Goal: Task Accomplishment & Management: Use online tool/utility

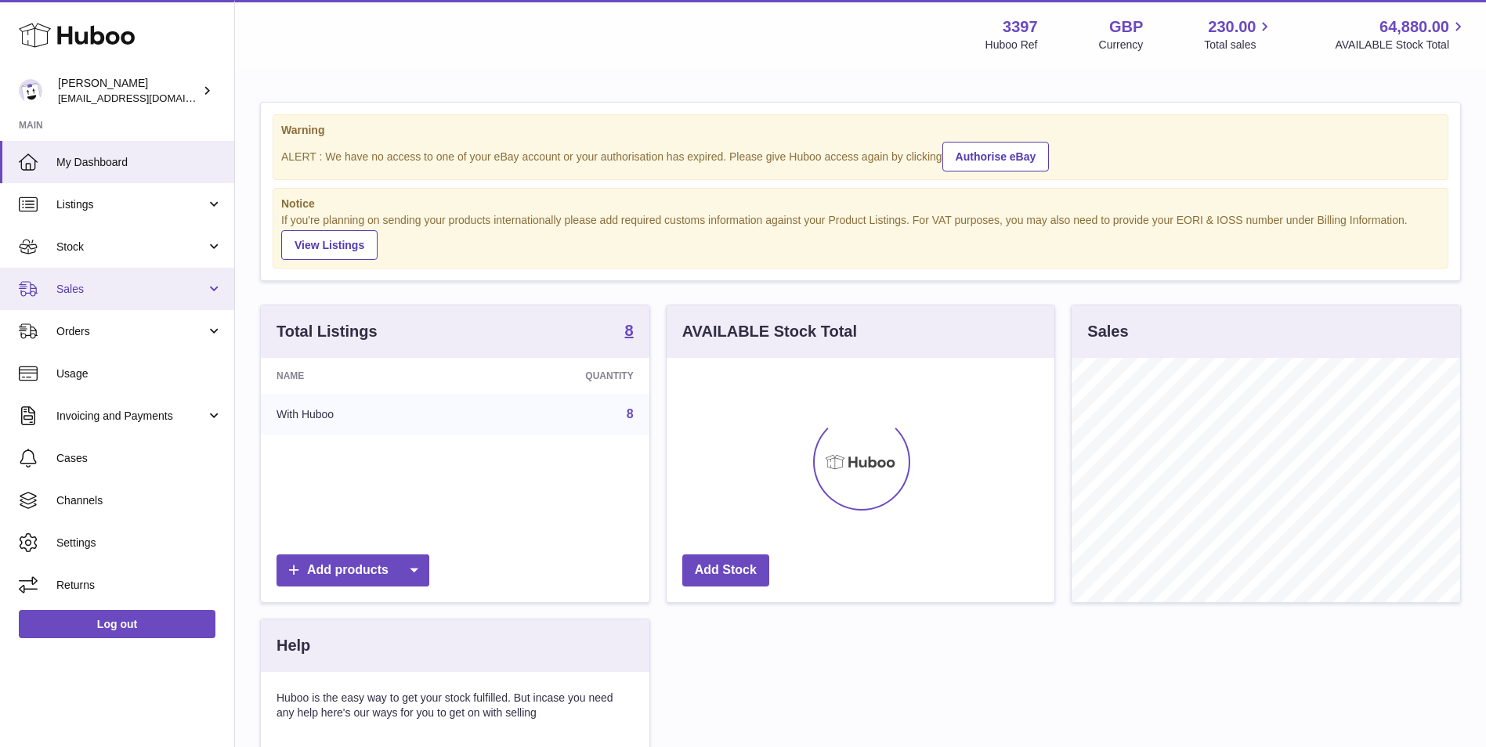
scroll to position [244, 388]
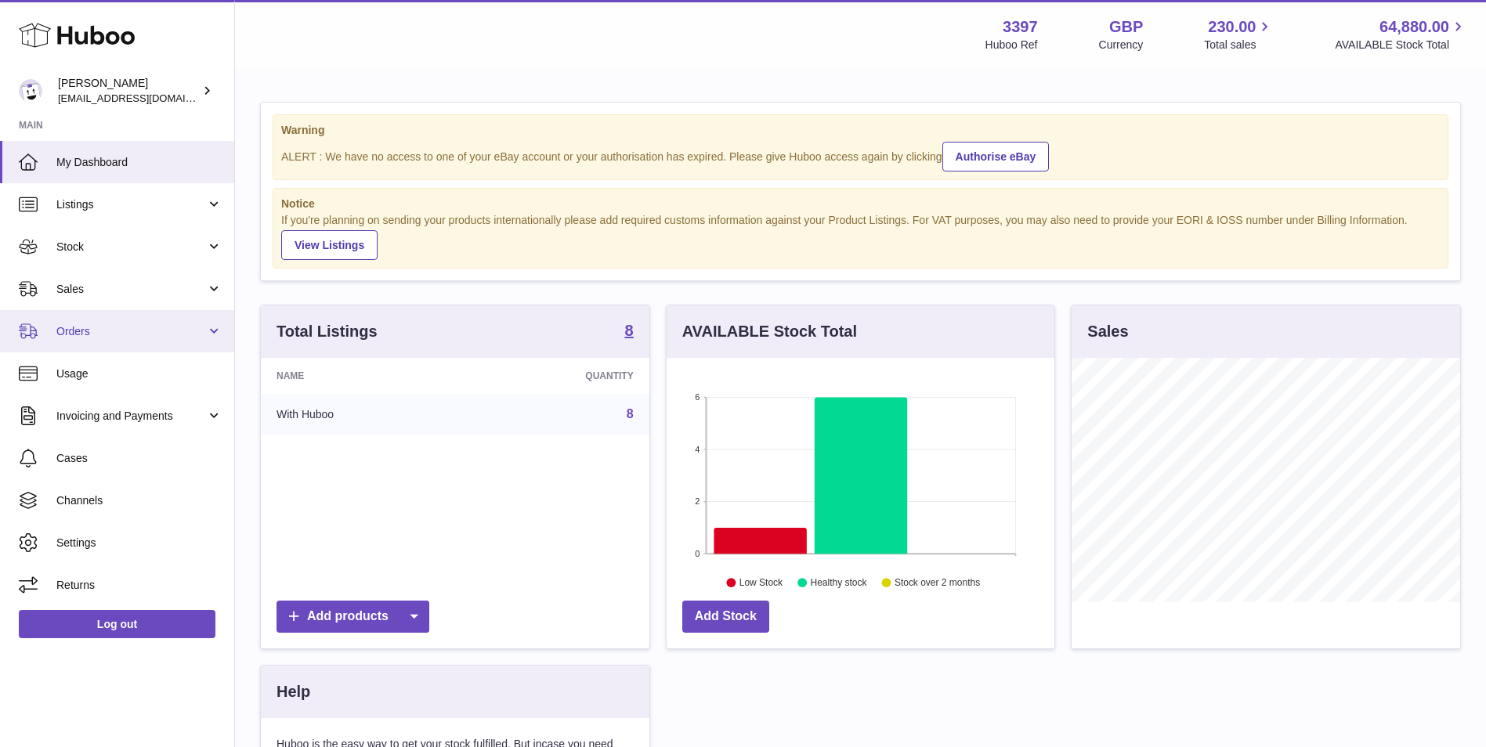
click at [81, 331] on span "Orders" at bounding box center [131, 331] width 150 height 15
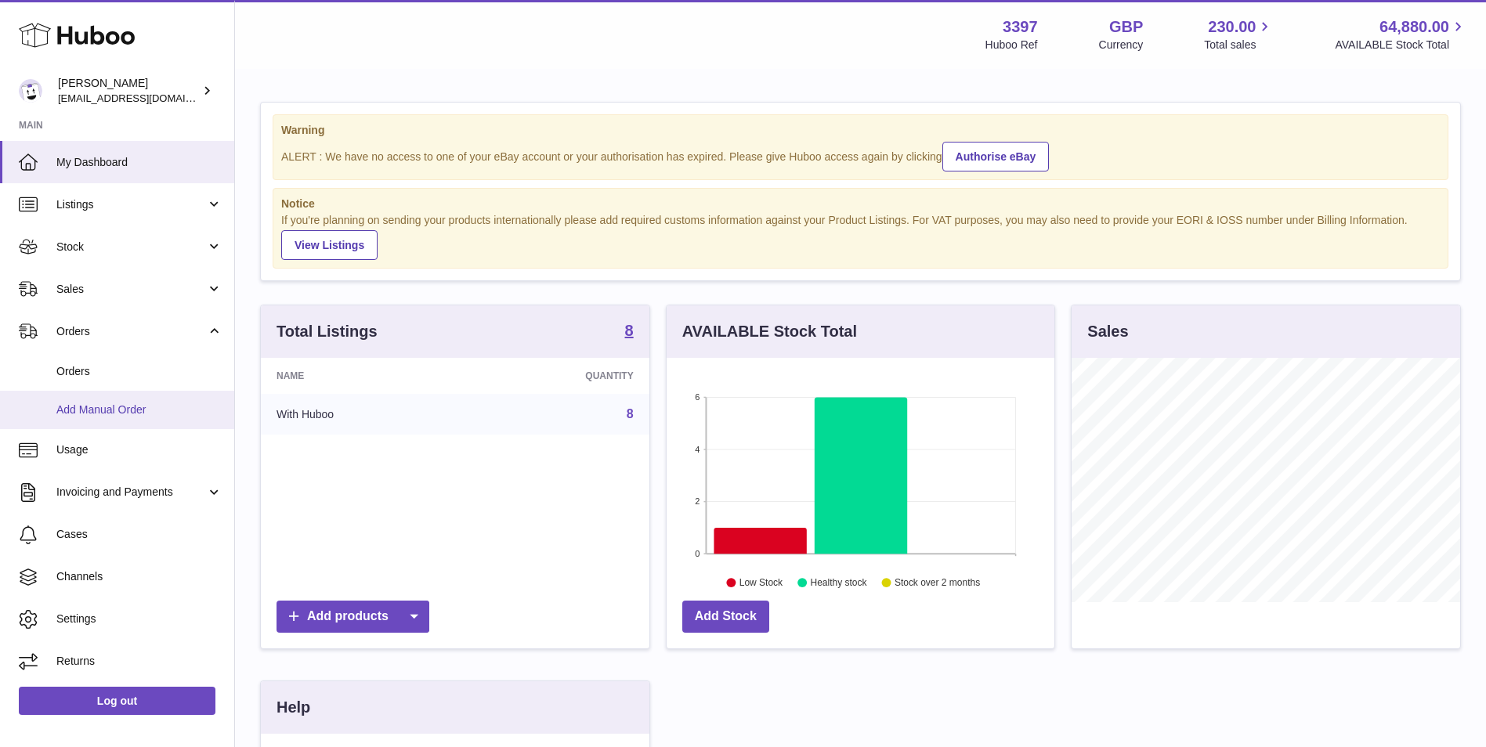
click at [74, 416] on span "Add Manual Order" at bounding box center [139, 410] width 166 height 15
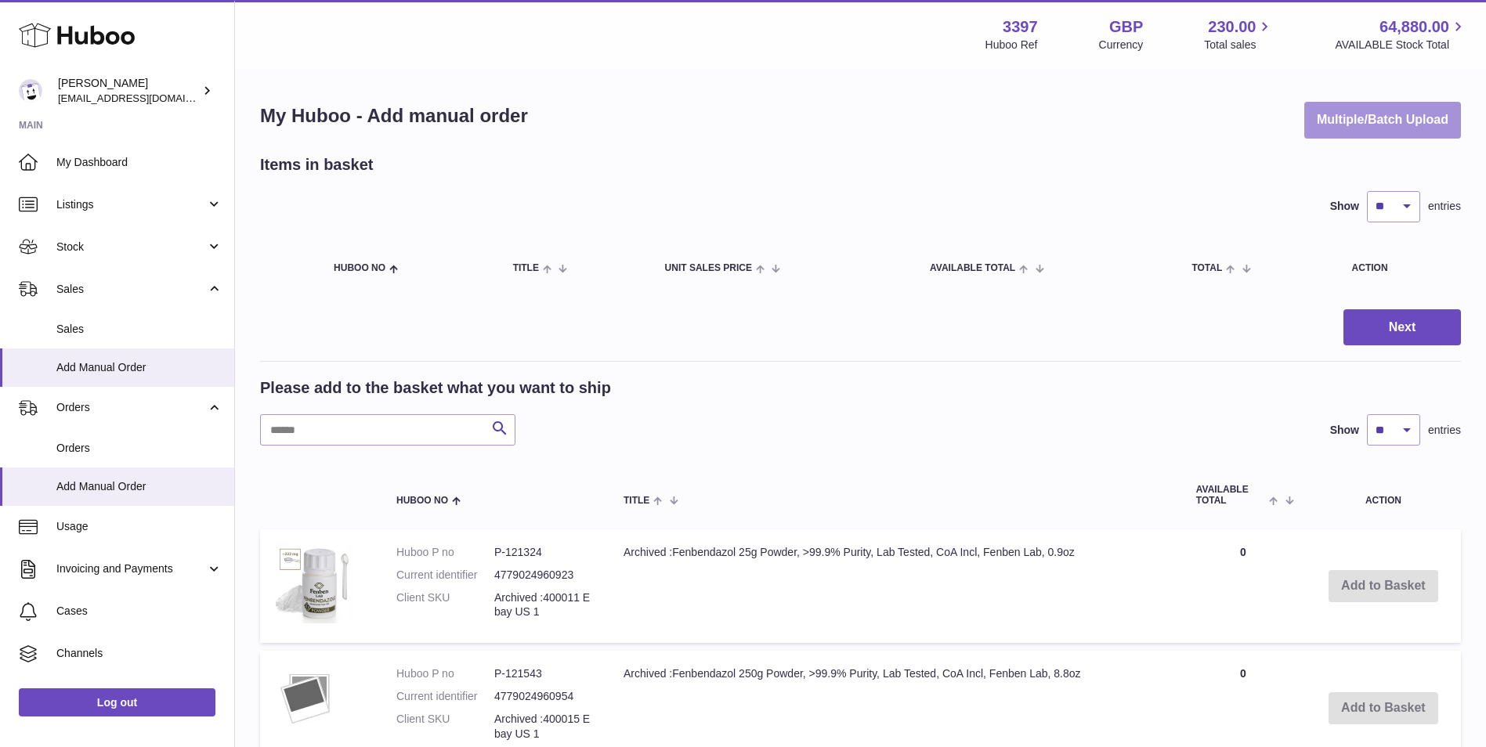
click at [1379, 132] on button "Multiple/Batch Upload" at bounding box center [1383, 120] width 157 height 37
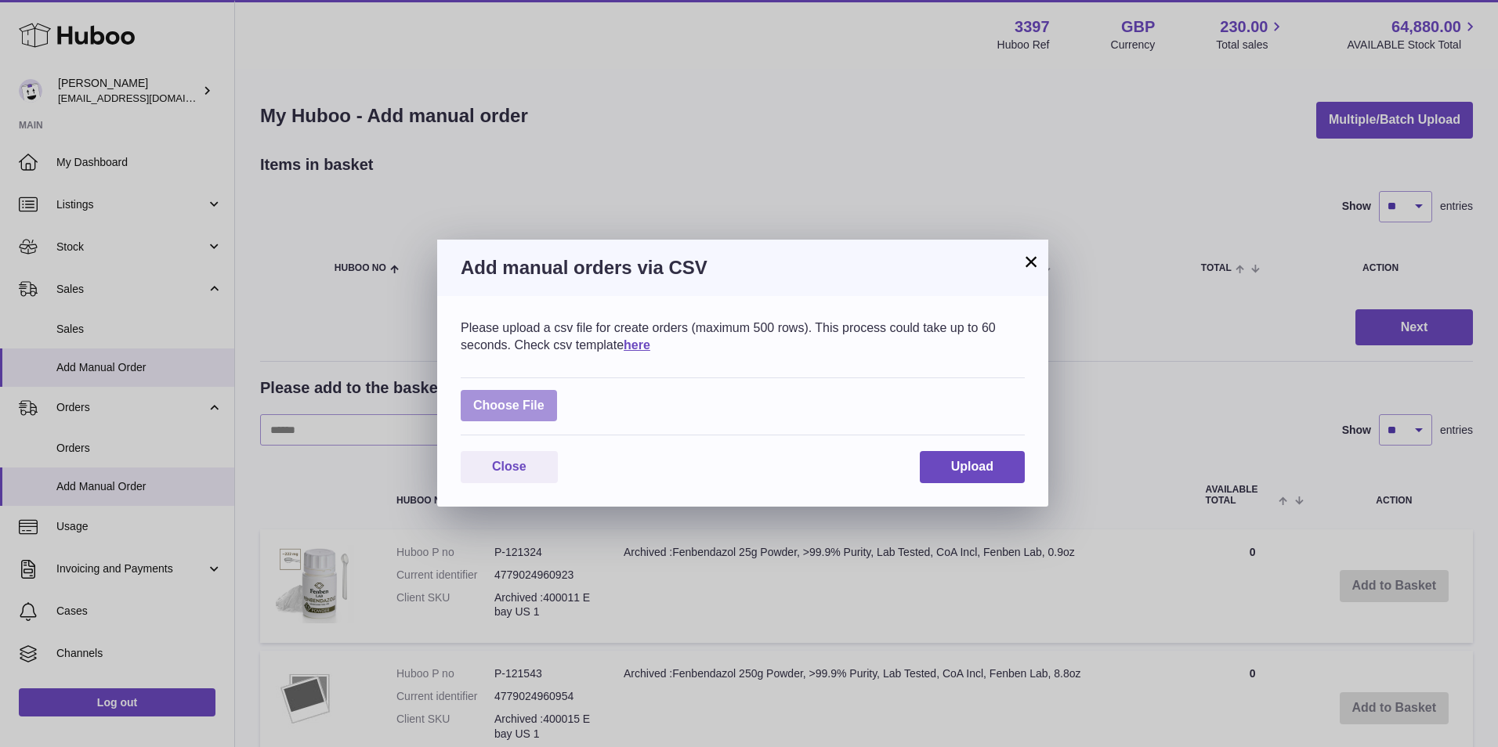
click at [512, 401] on label at bounding box center [509, 406] width 96 height 32
click at [545, 399] on input "file" at bounding box center [545, 398] width 1 height 1
type input "**********"
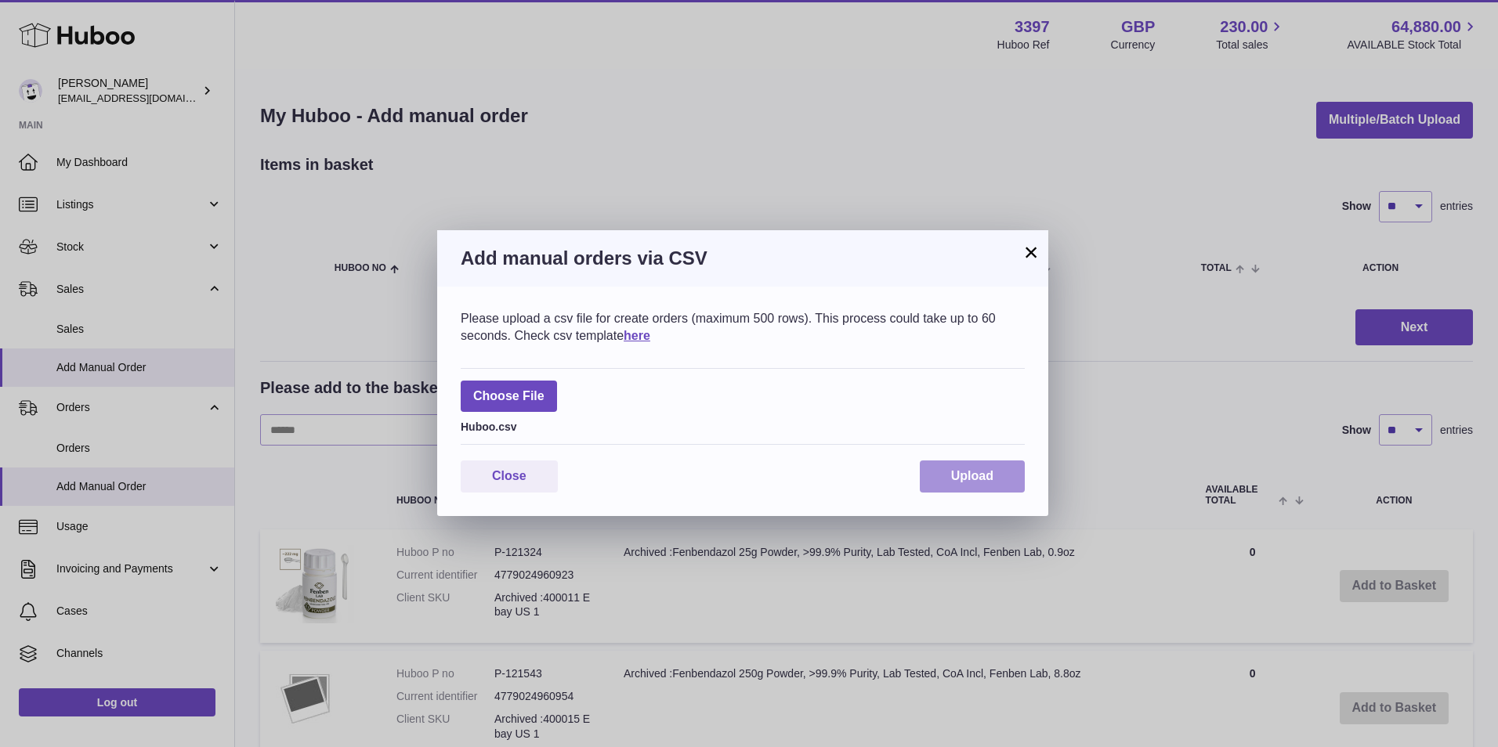
click at [983, 476] on span "Upload" at bounding box center [972, 475] width 42 height 13
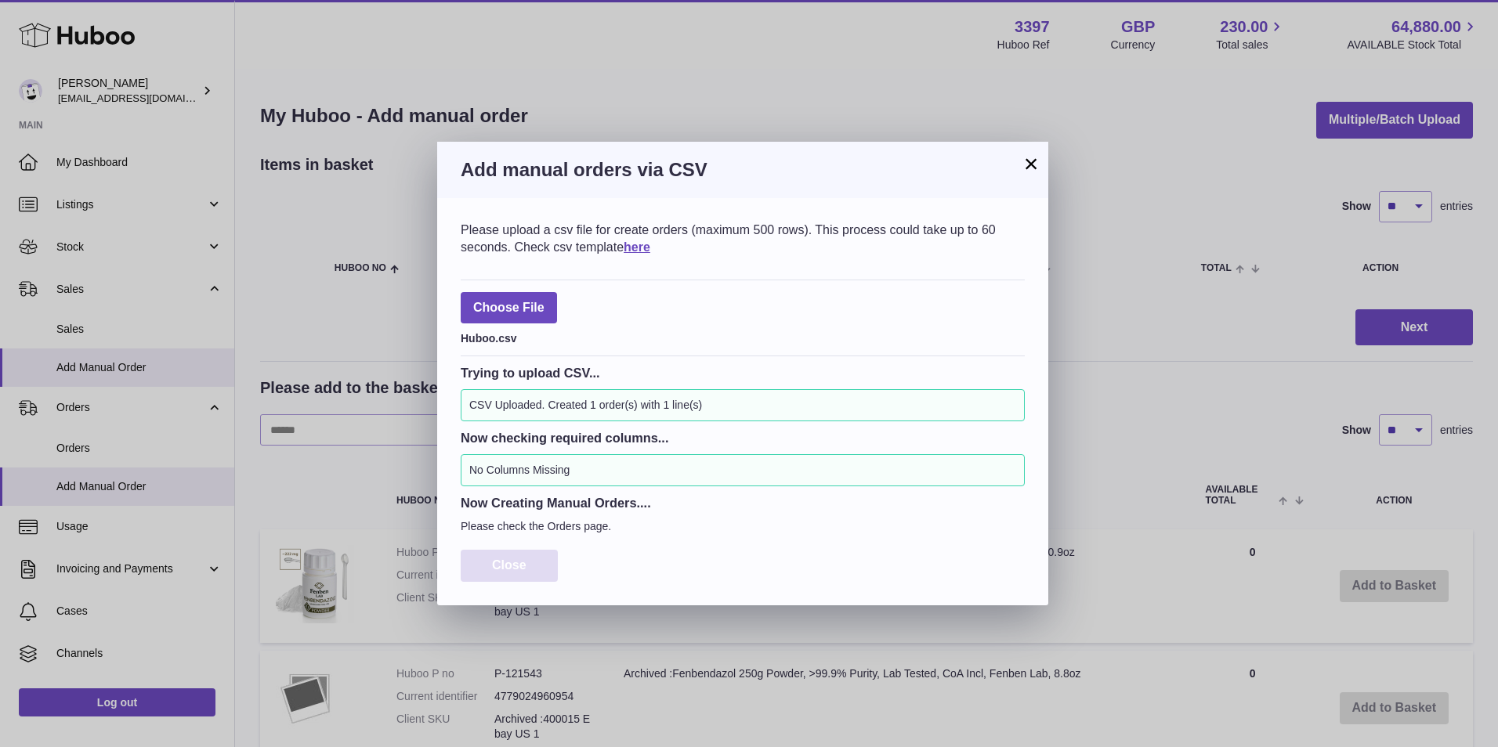
drag, startPoint x: 505, startPoint y: 568, endPoint x: 528, endPoint y: 587, distance: 30.1
click at [505, 567] on span "Close" at bounding box center [509, 565] width 34 height 13
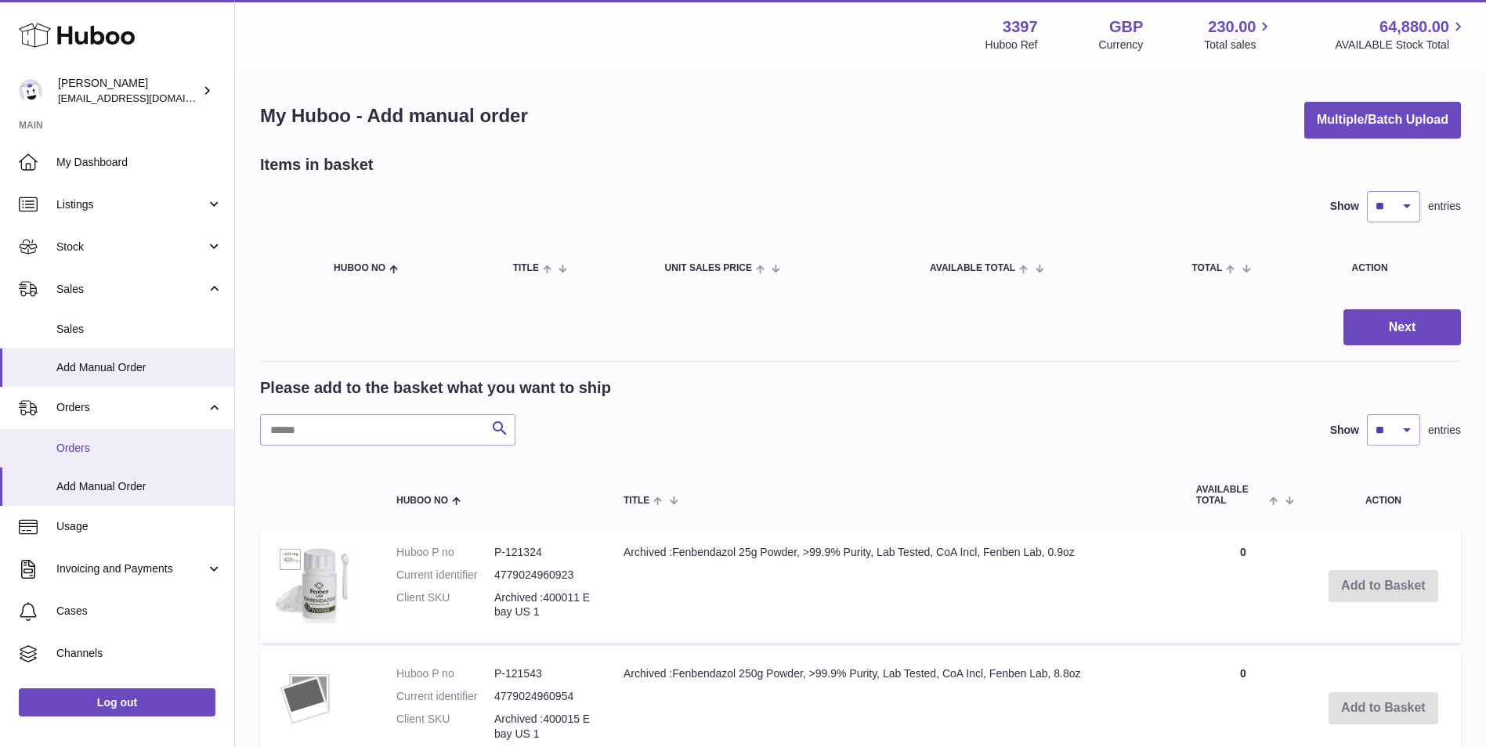
drag, startPoint x: 71, startPoint y: 458, endPoint x: 80, endPoint y: 460, distance: 8.9
click at [72, 458] on link "Orders" at bounding box center [117, 448] width 234 height 38
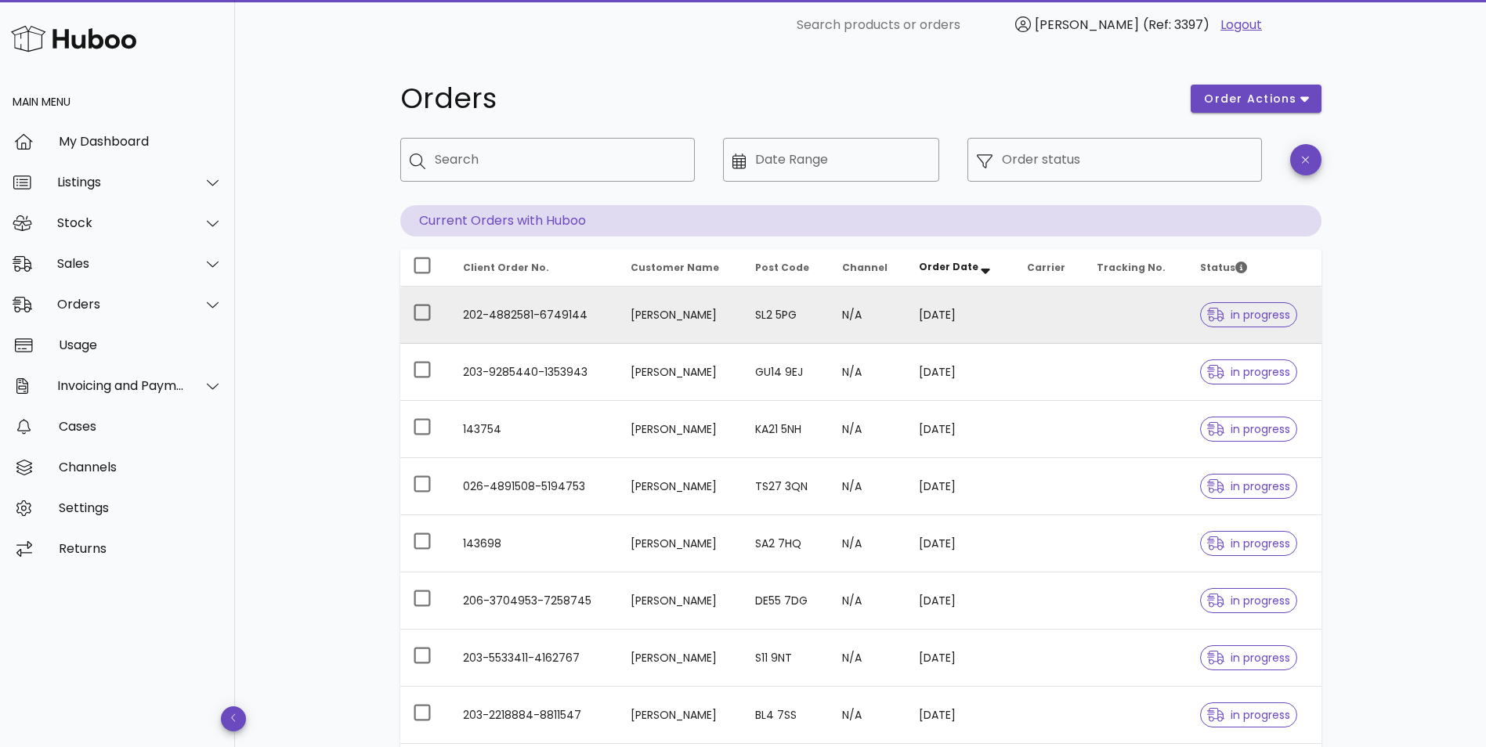
click at [605, 308] on td "202-4882581-6749144" at bounding box center [535, 315] width 168 height 57
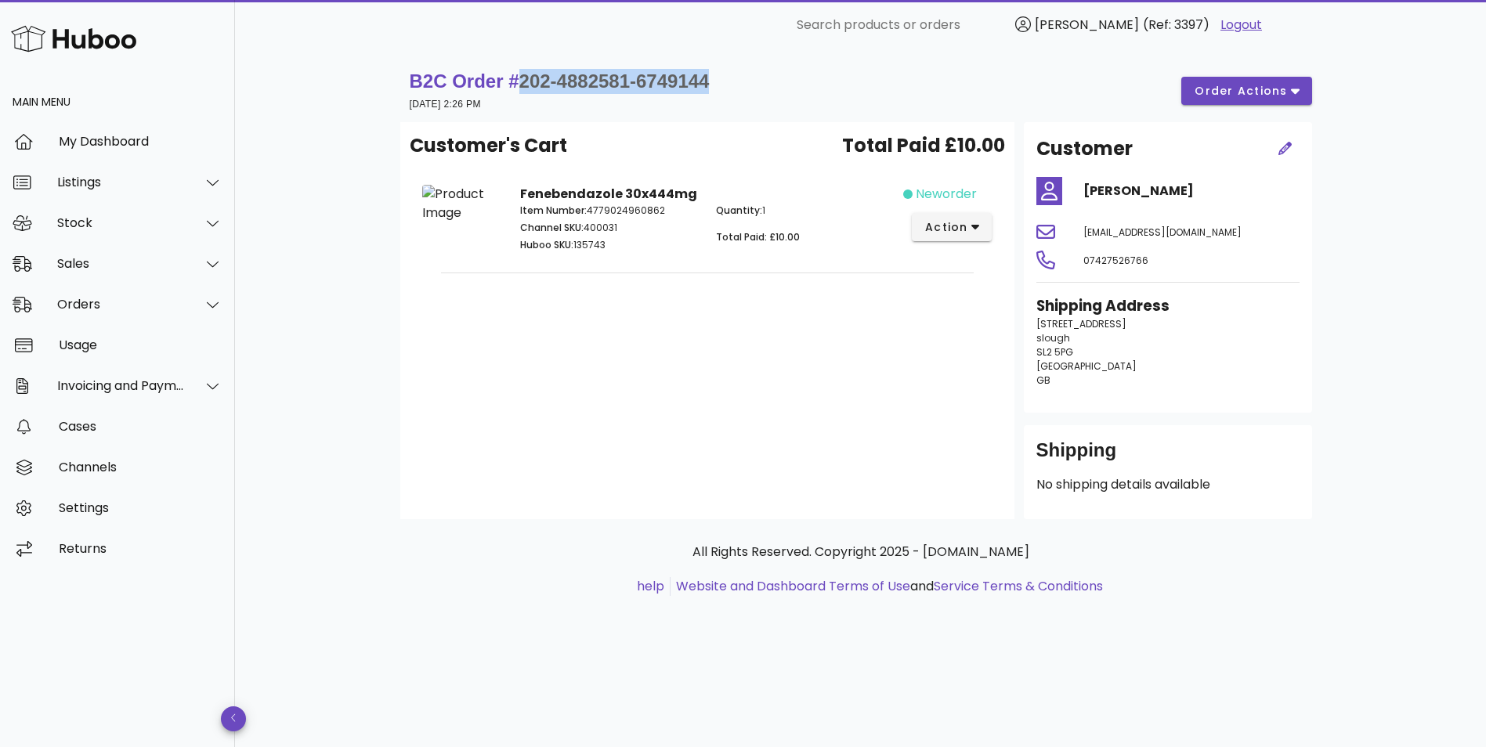
drag, startPoint x: 728, startPoint y: 80, endPoint x: 516, endPoint y: 80, distance: 211.6
click at [516, 80] on div "B2C Order # 202-4882581-6749144 [DATE] 2:26 PM order actions" at bounding box center [861, 91] width 903 height 44
copy span "202-4882581-6749144"
